Goal: Download file/media

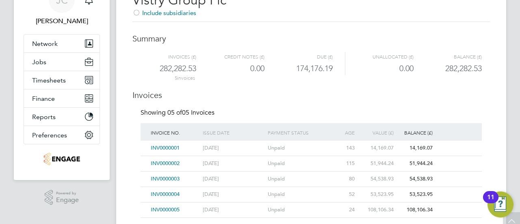
scroll to position [50, 0]
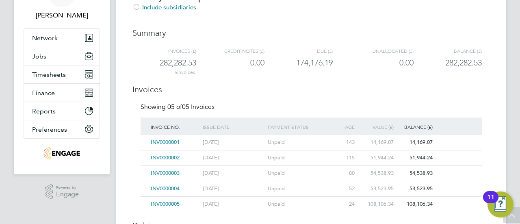
click at [448, 145] on div "INV0000001 [DATE] Unpaid 143 14,169.07 14,169.07" at bounding box center [310, 142] width 341 height 15
click at [166, 201] on span "INV0000005" at bounding box center [165, 203] width 29 height 7
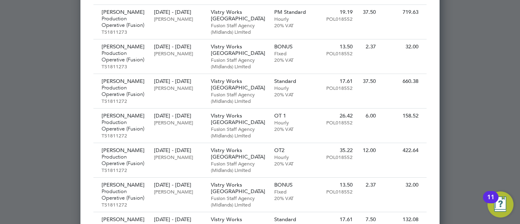
scroll to position [8075, 0]
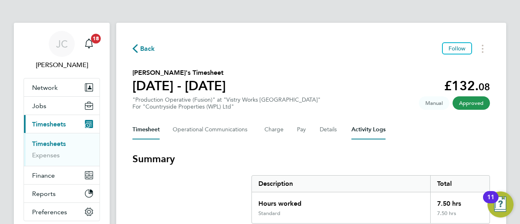
click at [362, 122] on Logs-tab "Activity Logs" at bounding box center [368, 129] width 34 height 19
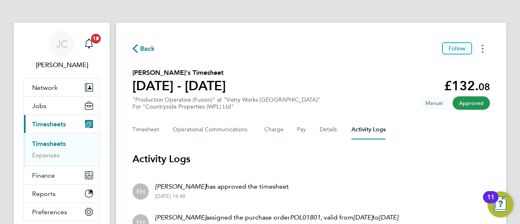
click at [482, 48] on icon "Timesheets Menu" at bounding box center [483, 49] width 2 height 8
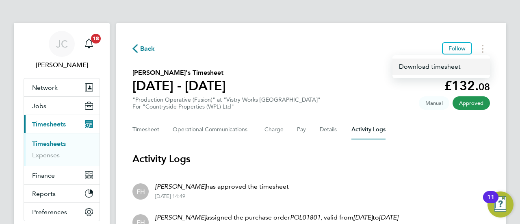
click at [429, 68] on link "Download timesheet" at bounding box center [440, 66] width 97 height 16
